Goal: Complete application form

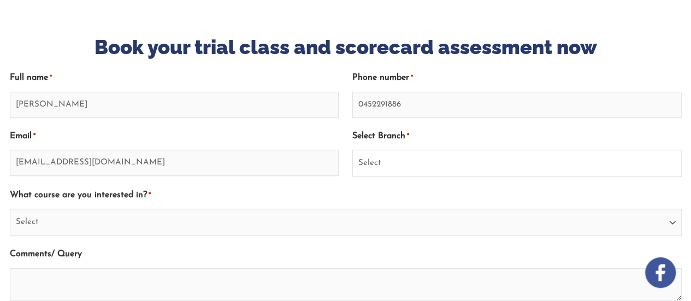
click at [377, 152] on select "Select Sydney City Center Sydney Parramatta EnglishWise Global Brisbane Gold Co…" at bounding box center [517, 163] width 330 height 27
select select "Australian Capital Territory/Canberra"
click at [352, 150] on select "Select Sydney City Center Sydney Parramatta EnglishWise Global Brisbane Gold Co…" at bounding box center [517, 163] width 330 height 27
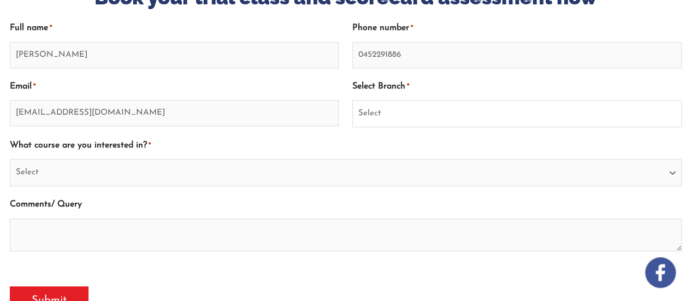
scroll to position [362, 0]
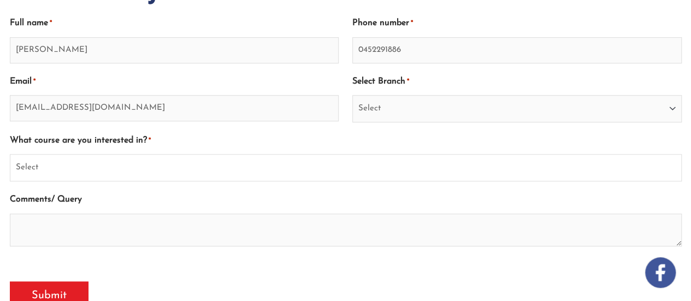
click at [275, 162] on select "Select PTE NAATI IELTS OET General English" at bounding box center [346, 167] width 672 height 27
select select "NAATI"
click at [10, 154] on select "Select PTE NAATI IELTS OET General English" at bounding box center [346, 167] width 672 height 27
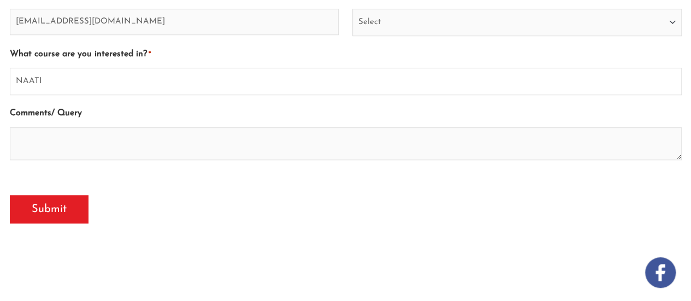
scroll to position [449, 0]
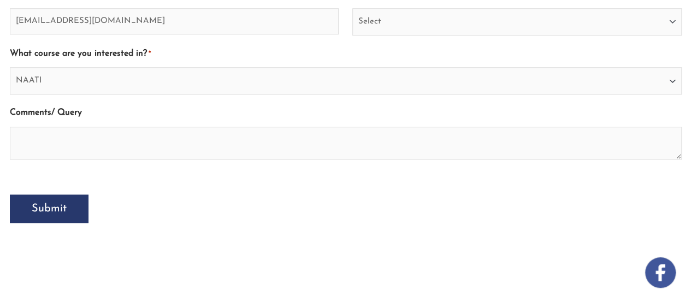
click at [59, 198] on input "Submit" at bounding box center [49, 209] width 79 height 28
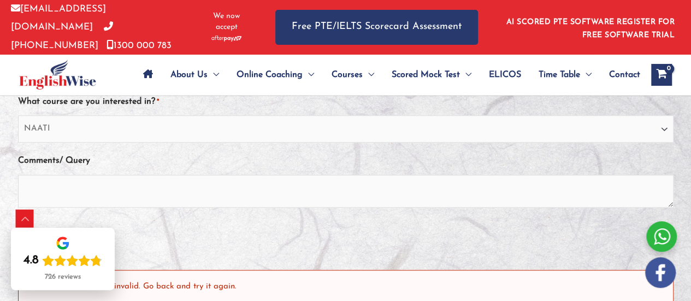
scroll to position [494, 0]
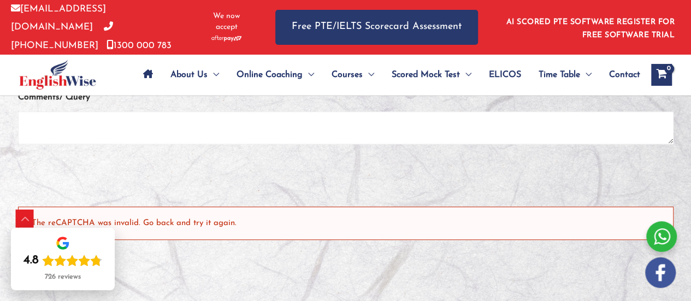
click at [157, 113] on textarea "Comments/ Query" at bounding box center [346, 127] width 656 height 33
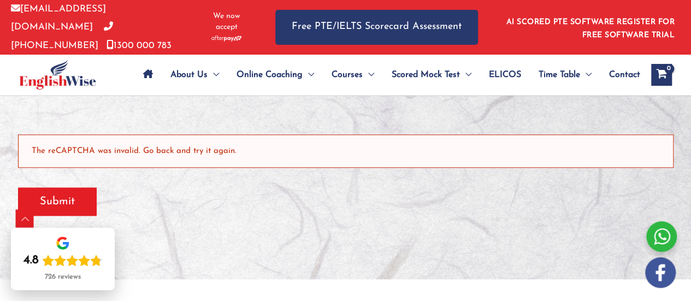
scroll to position [569, 0]
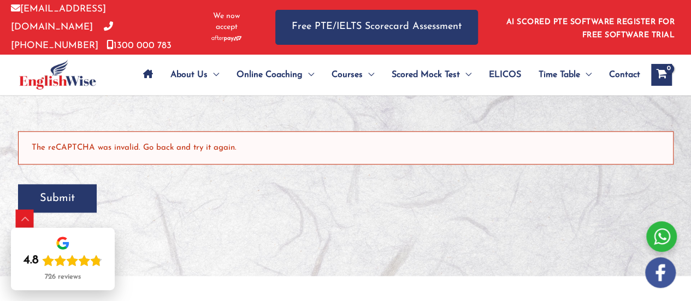
click at [74, 184] on input "Submit" at bounding box center [57, 198] width 79 height 28
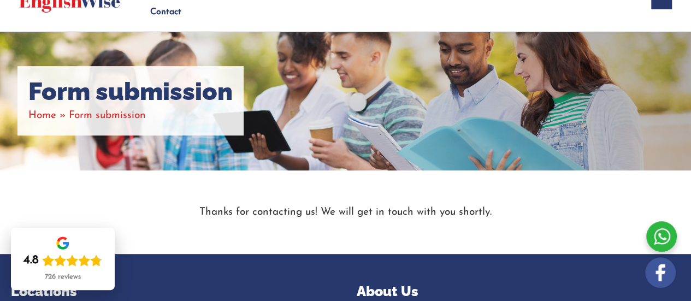
scroll to position [99, 0]
